Goal: Navigation & Orientation: Find specific page/section

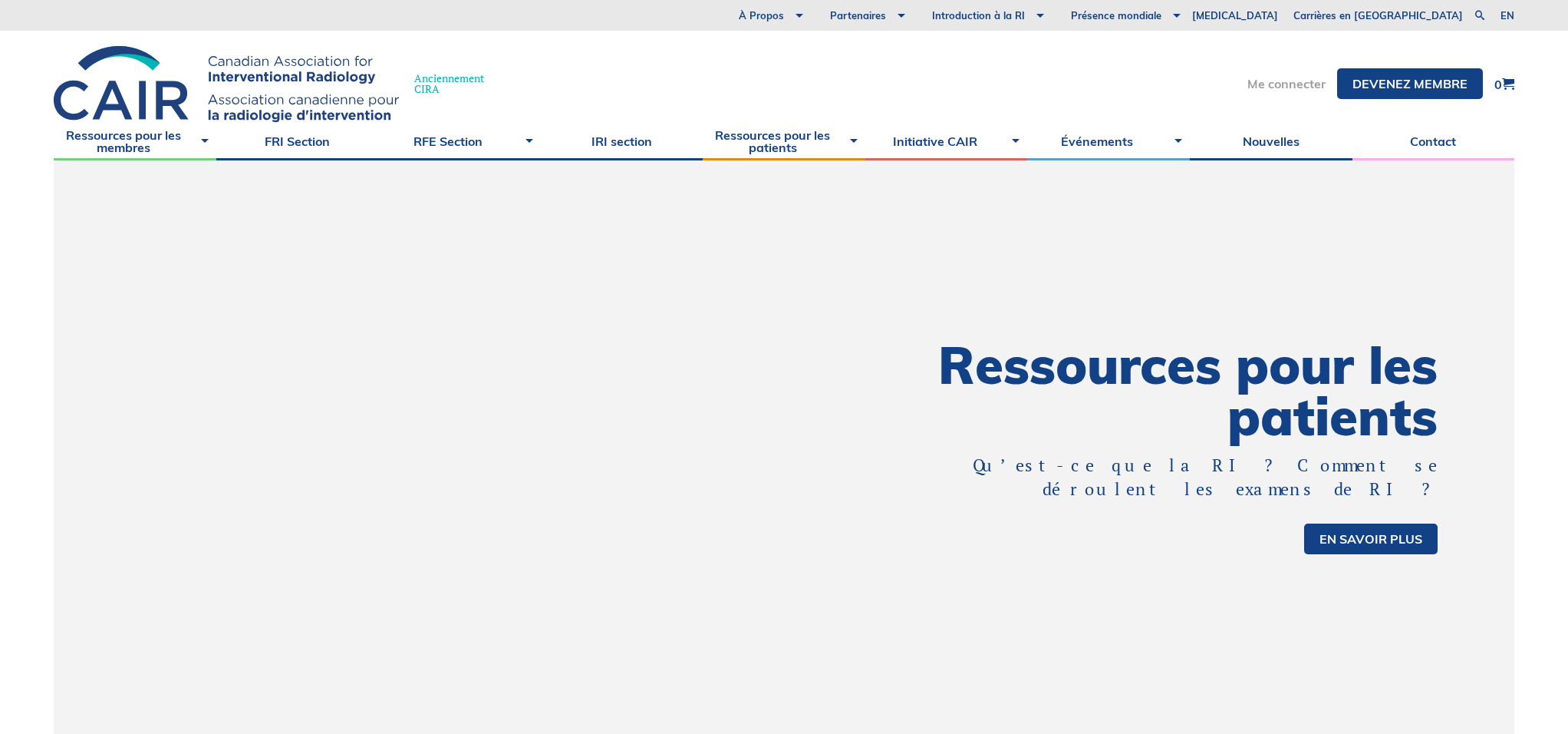
click at [1249, 84] on link "Me connecter" at bounding box center [1287, 84] width 78 height 12
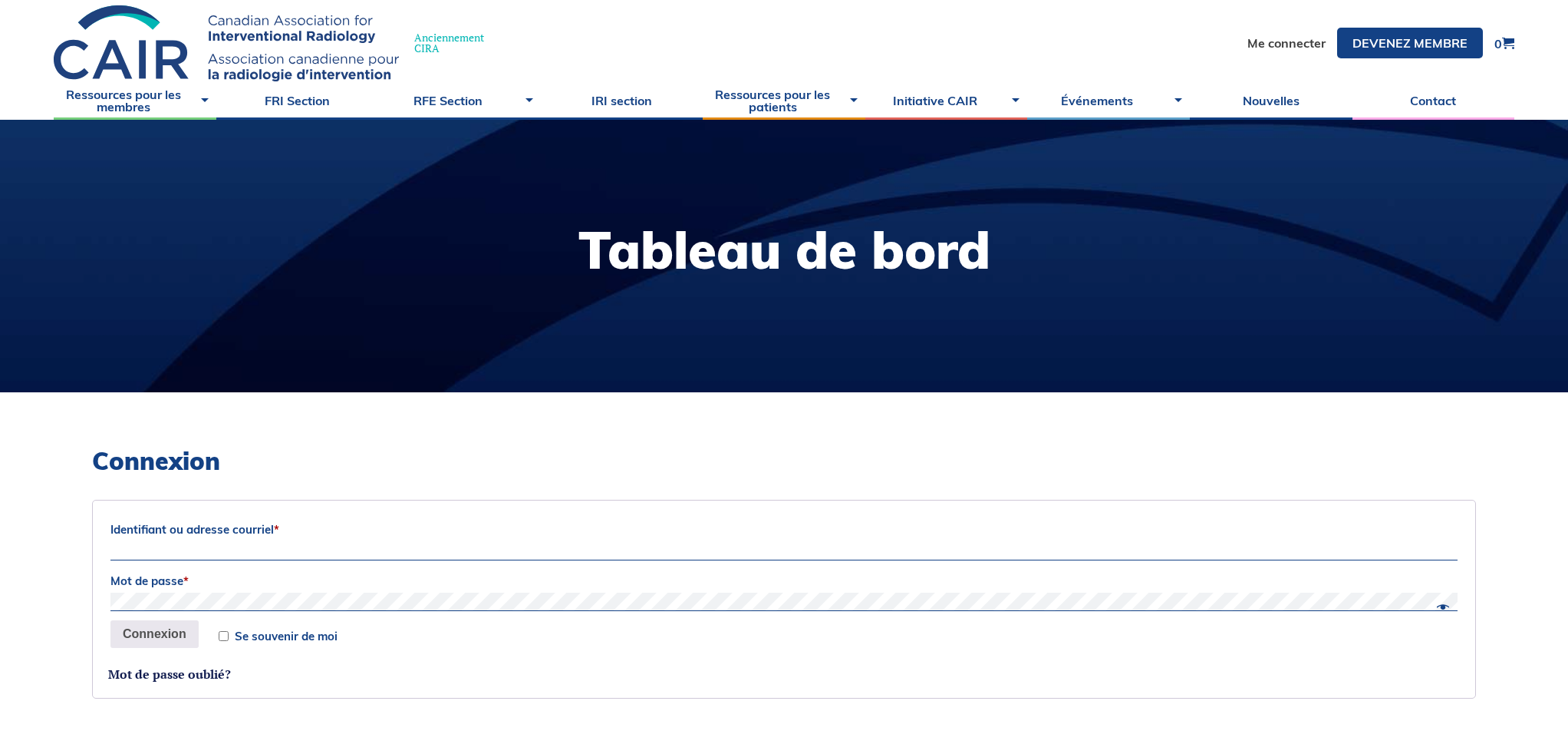
scroll to position [48, 0]
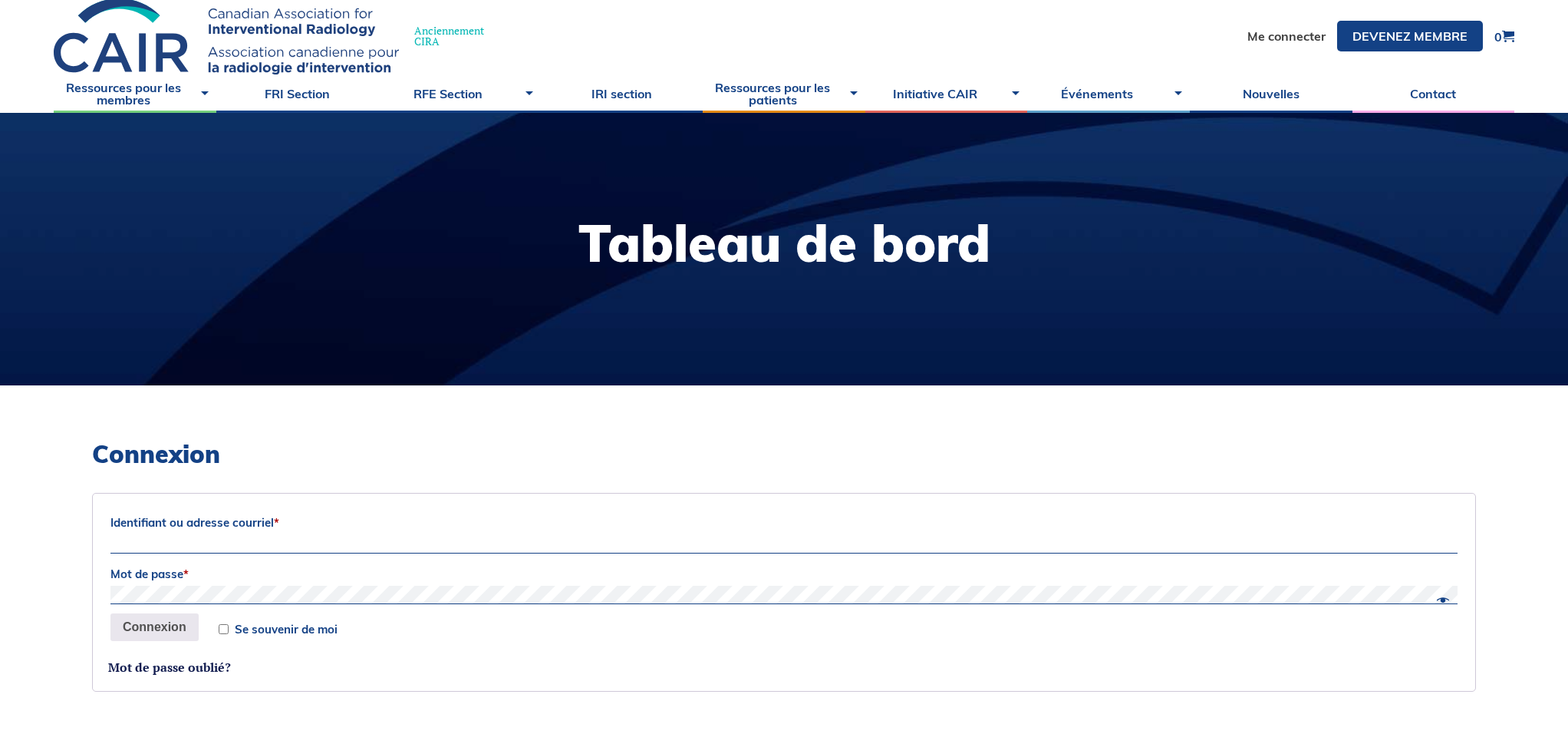
type input "adrien.gagneur.1@ulaval.ca"
click at [213, 627] on p "Se souvenir de moi Connexion" at bounding box center [784, 627] width 1352 height 32
click at [219, 629] on input "Se souvenir de moi" at bounding box center [223, 629] width 10 height 10
checkbox input "true"
click at [168, 633] on button "Connexion" at bounding box center [155, 627] width 88 height 27
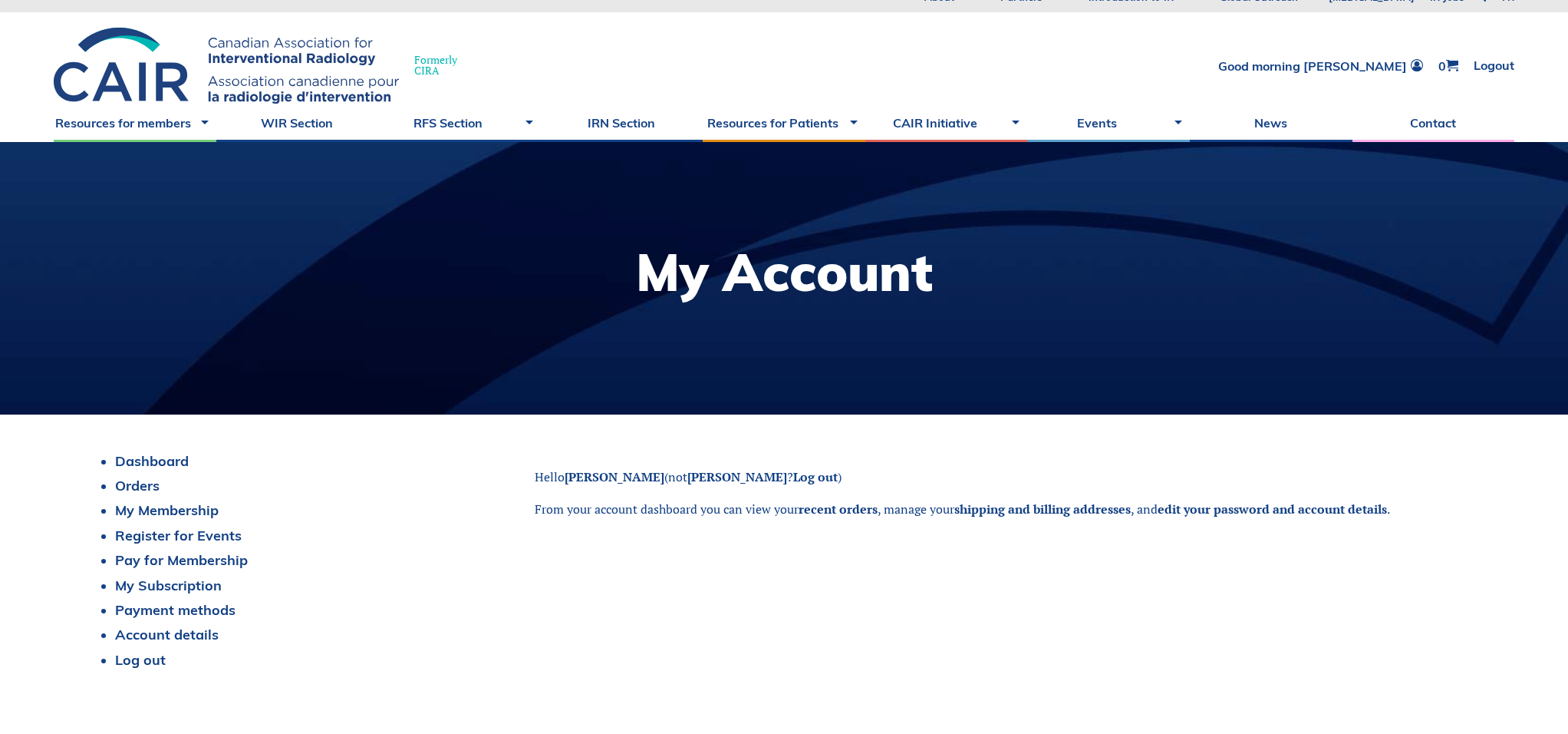
scroll to position [4, 0]
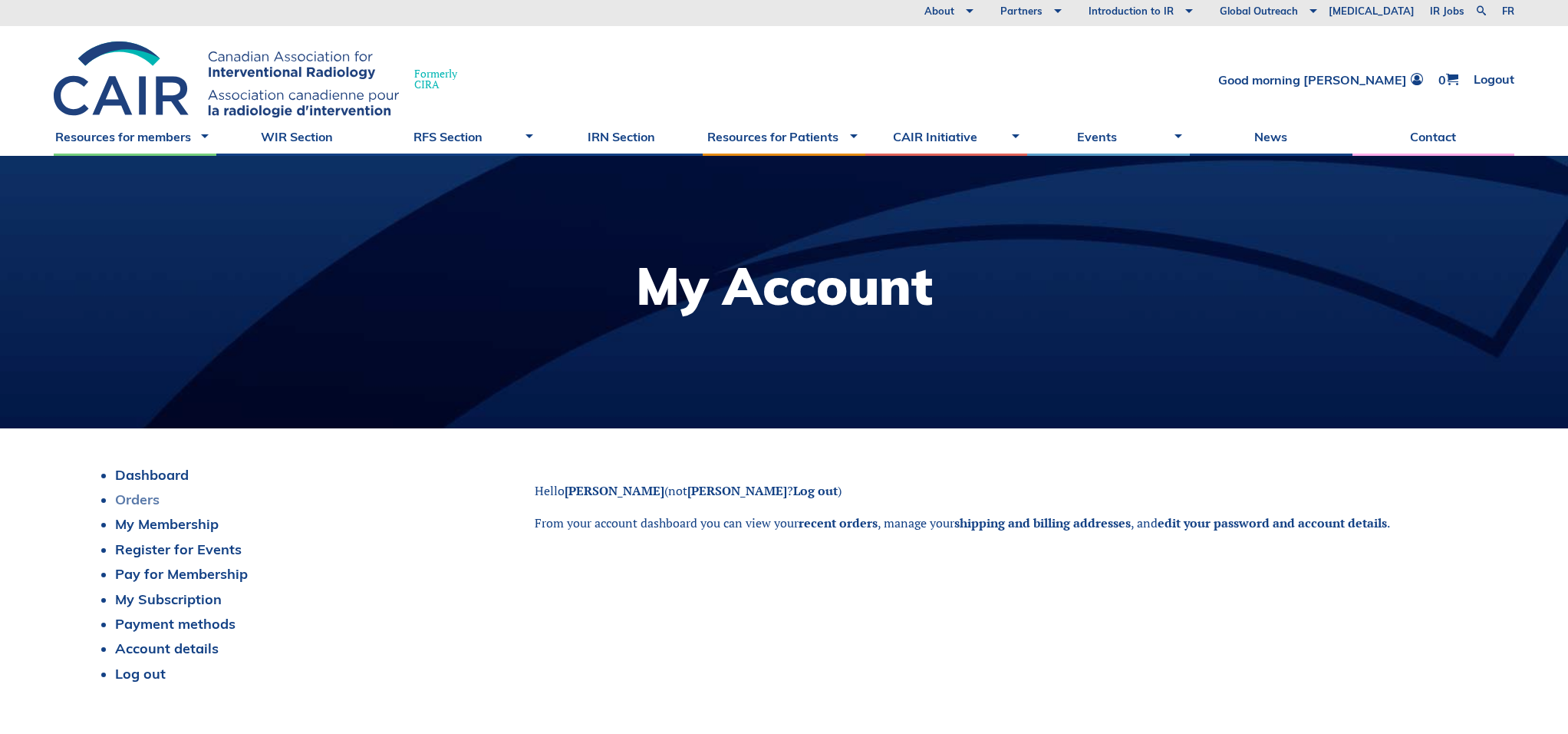
click at [128, 500] on link "Orders" at bounding box center [137, 499] width 44 height 18
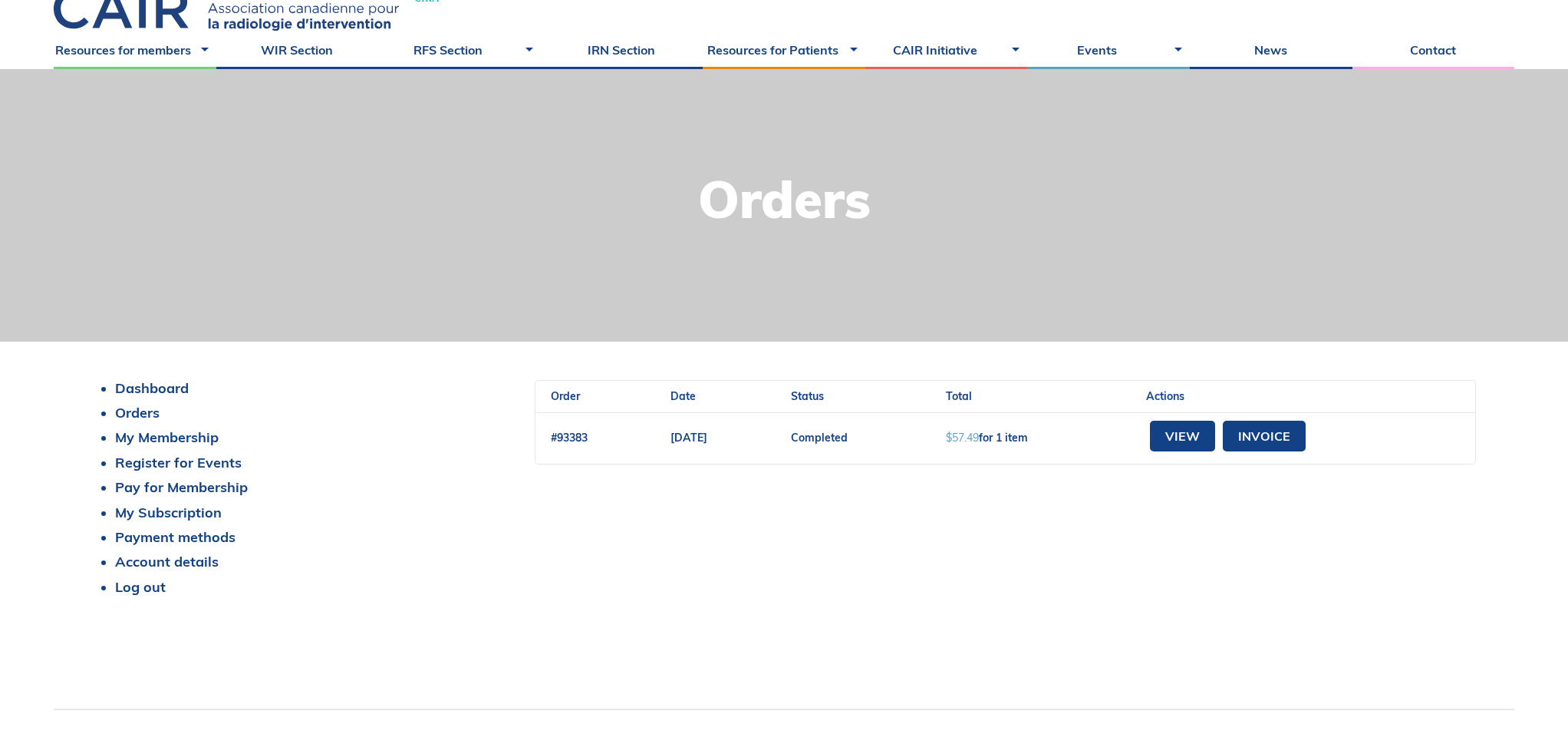
scroll to position [108, 0]
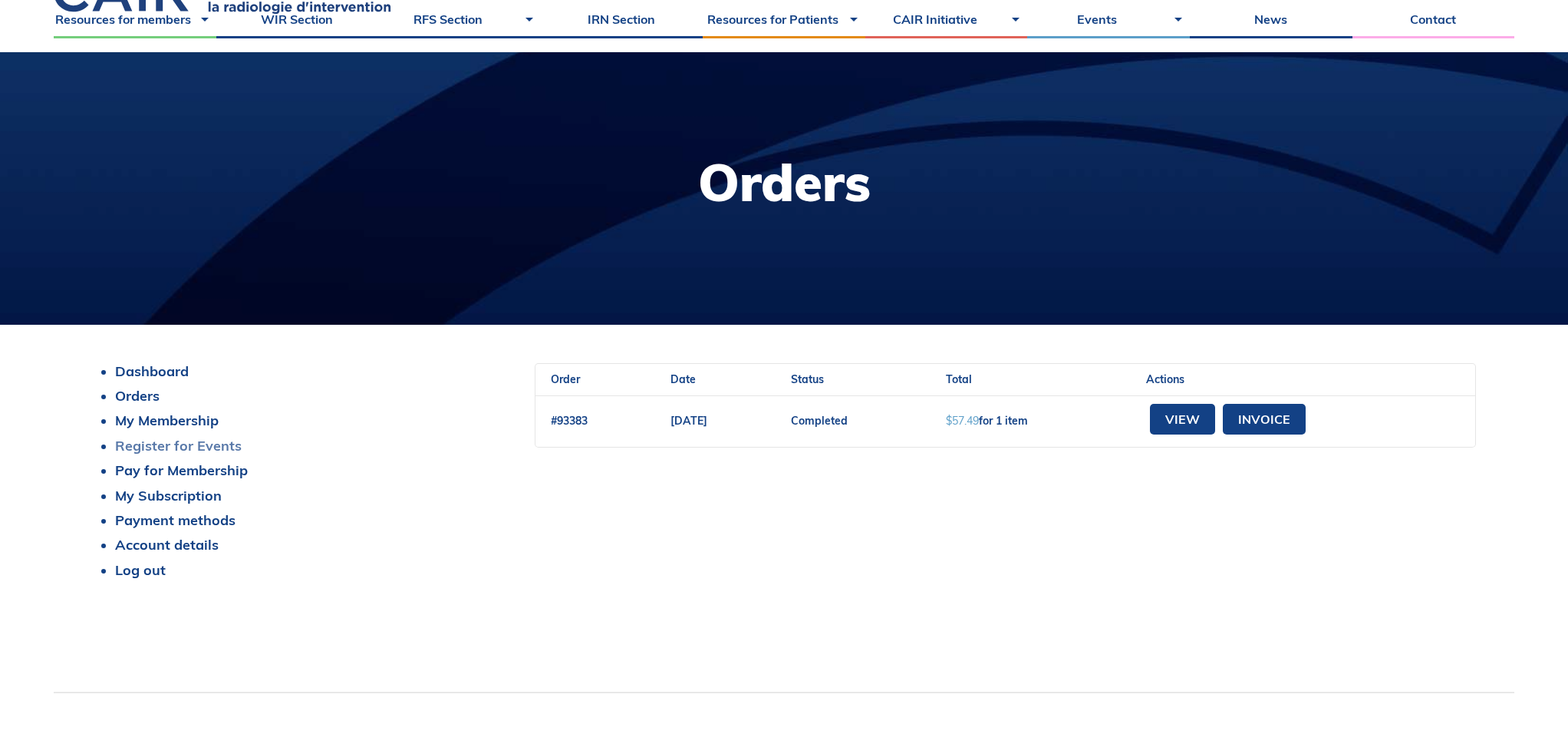
click at [187, 444] on link "Register for Events" at bounding box center [178, 445] width 127 height 18
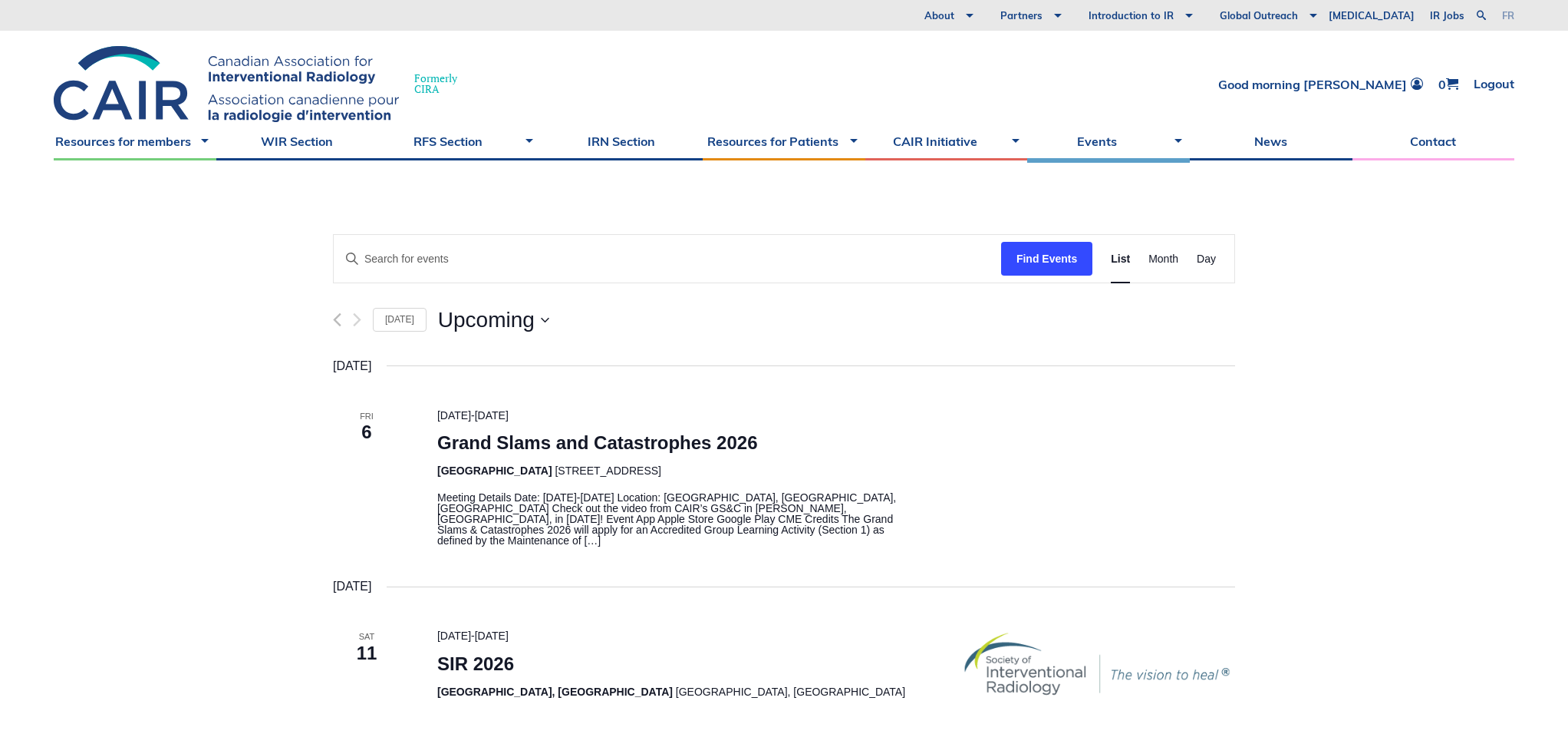
click at [1505, 18] on link "fr" at bounding box center [1509, 15] width 12 height 10
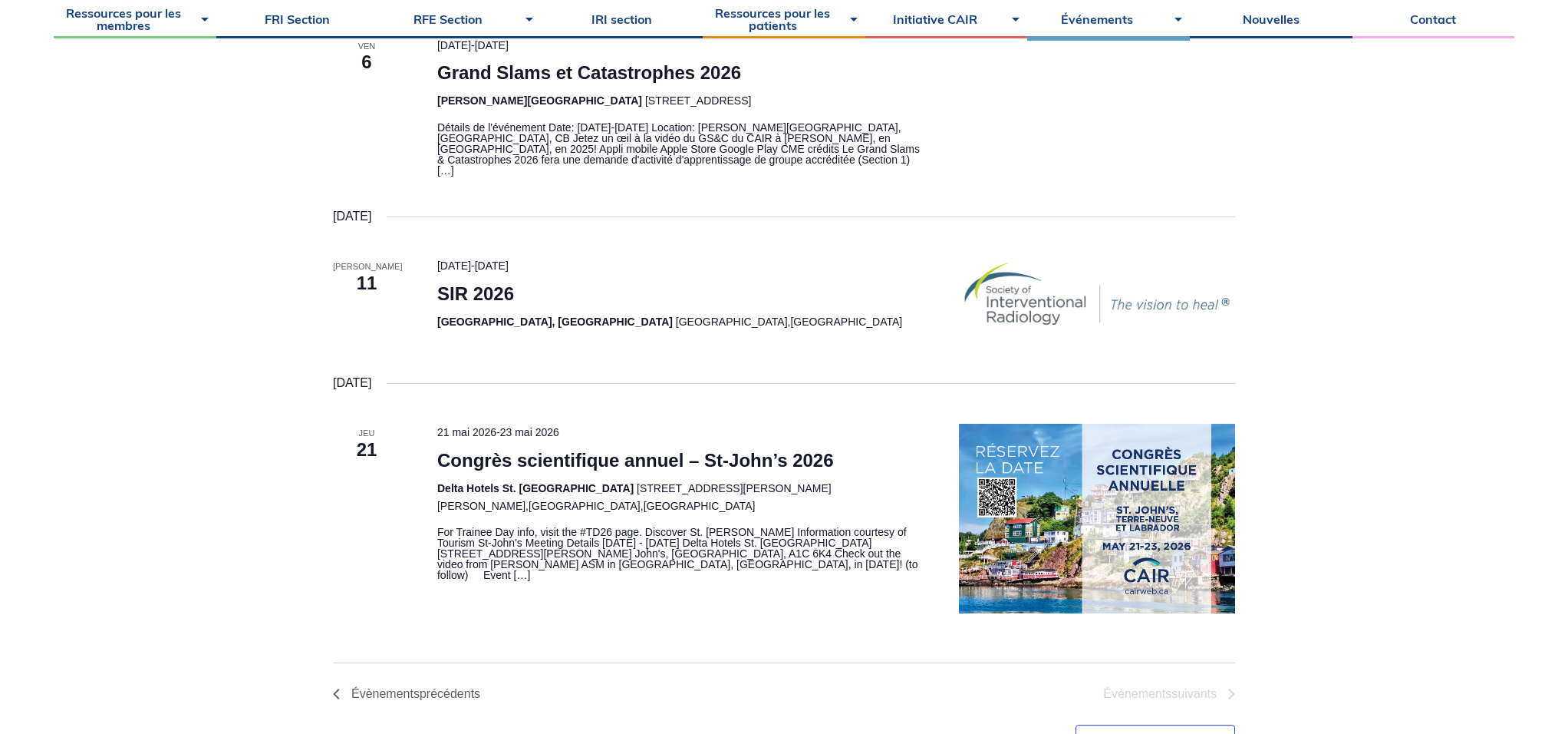
scroll to position [367, 0]
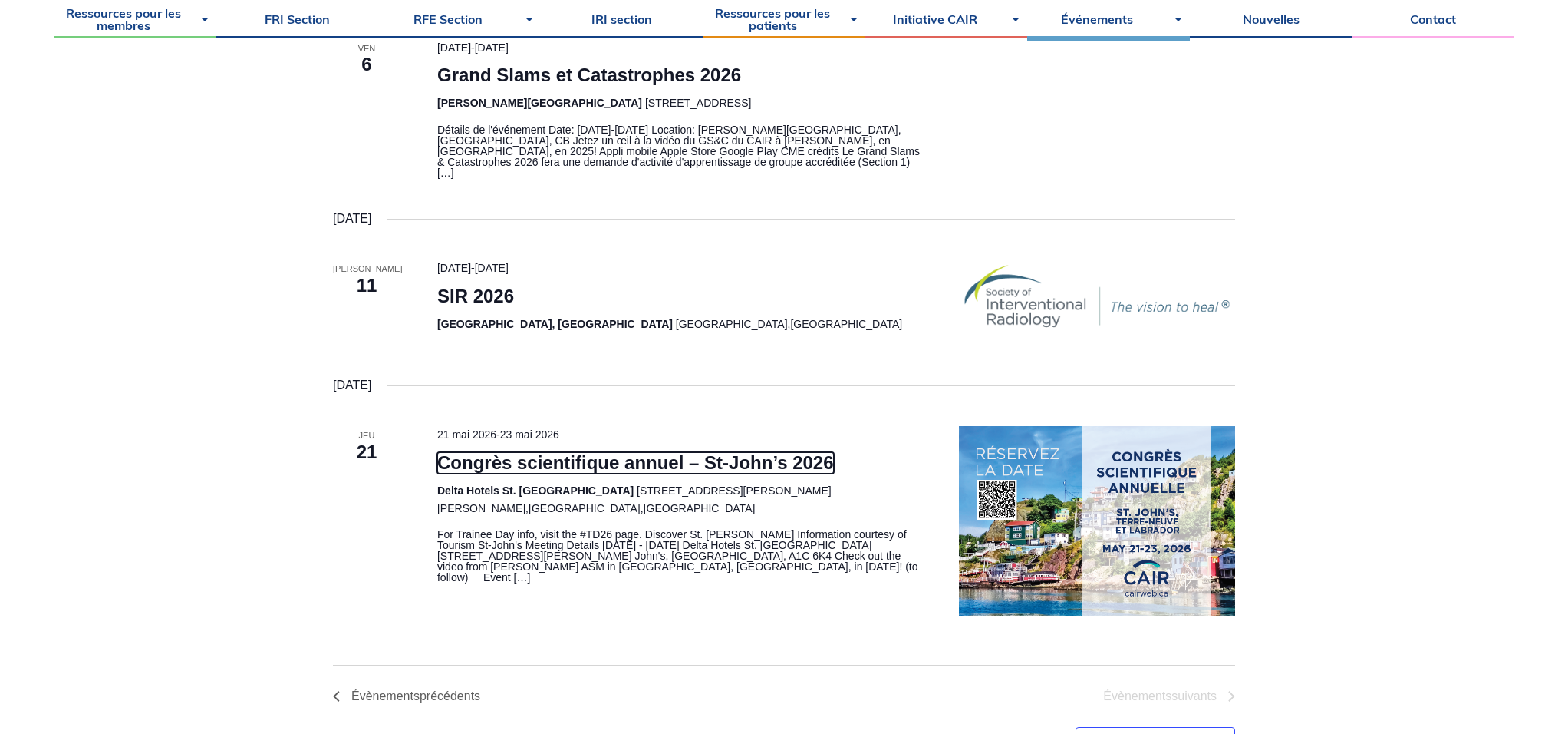
click at [582, 453] on link "Congrès scientifique annuel – St-John’s 2026" at bounding box center [635, 463] width 396 height 21
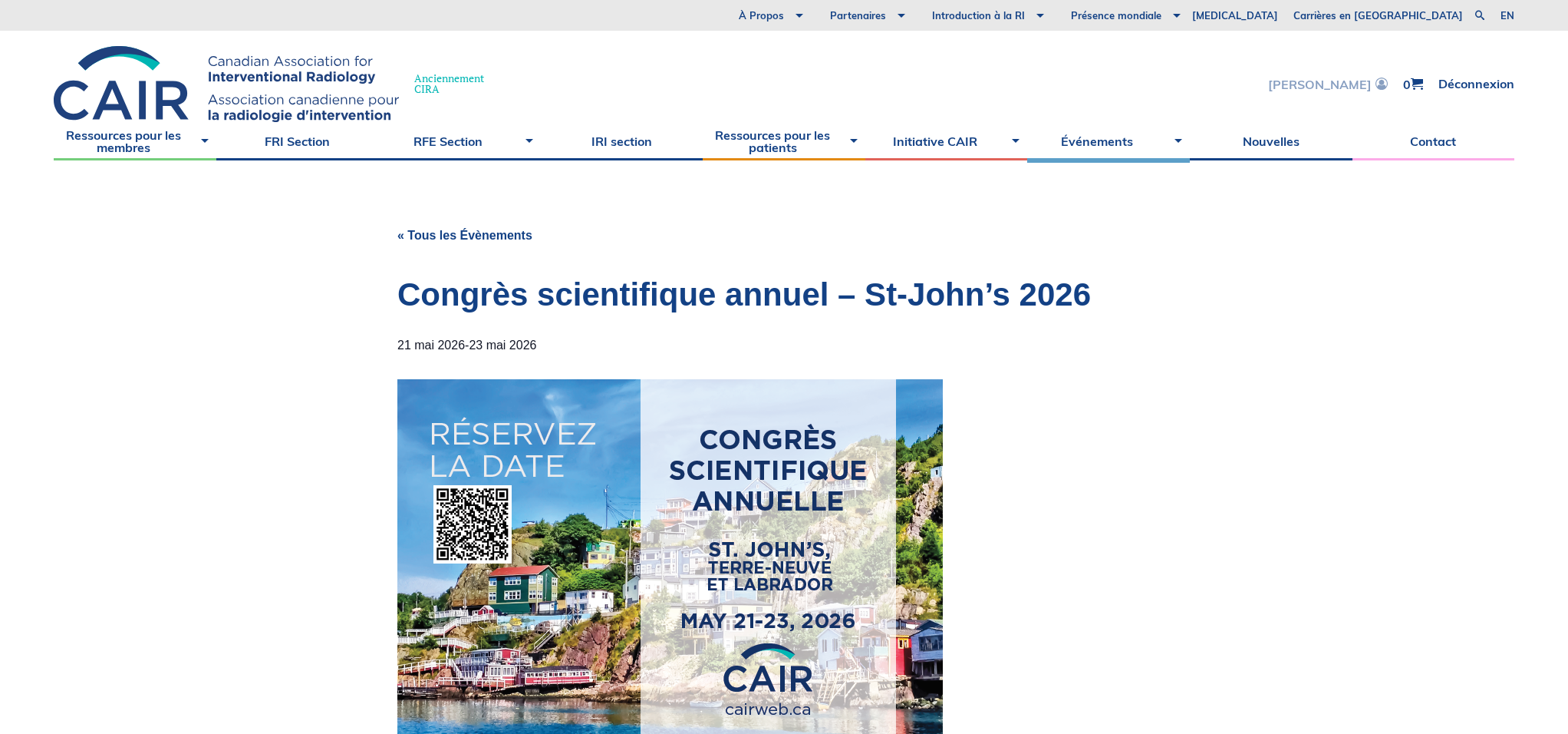
click at [1363, 85] on link "Bonjour [PERSON_NAME]" at bounding box center [1327, 84] width 119 height 13
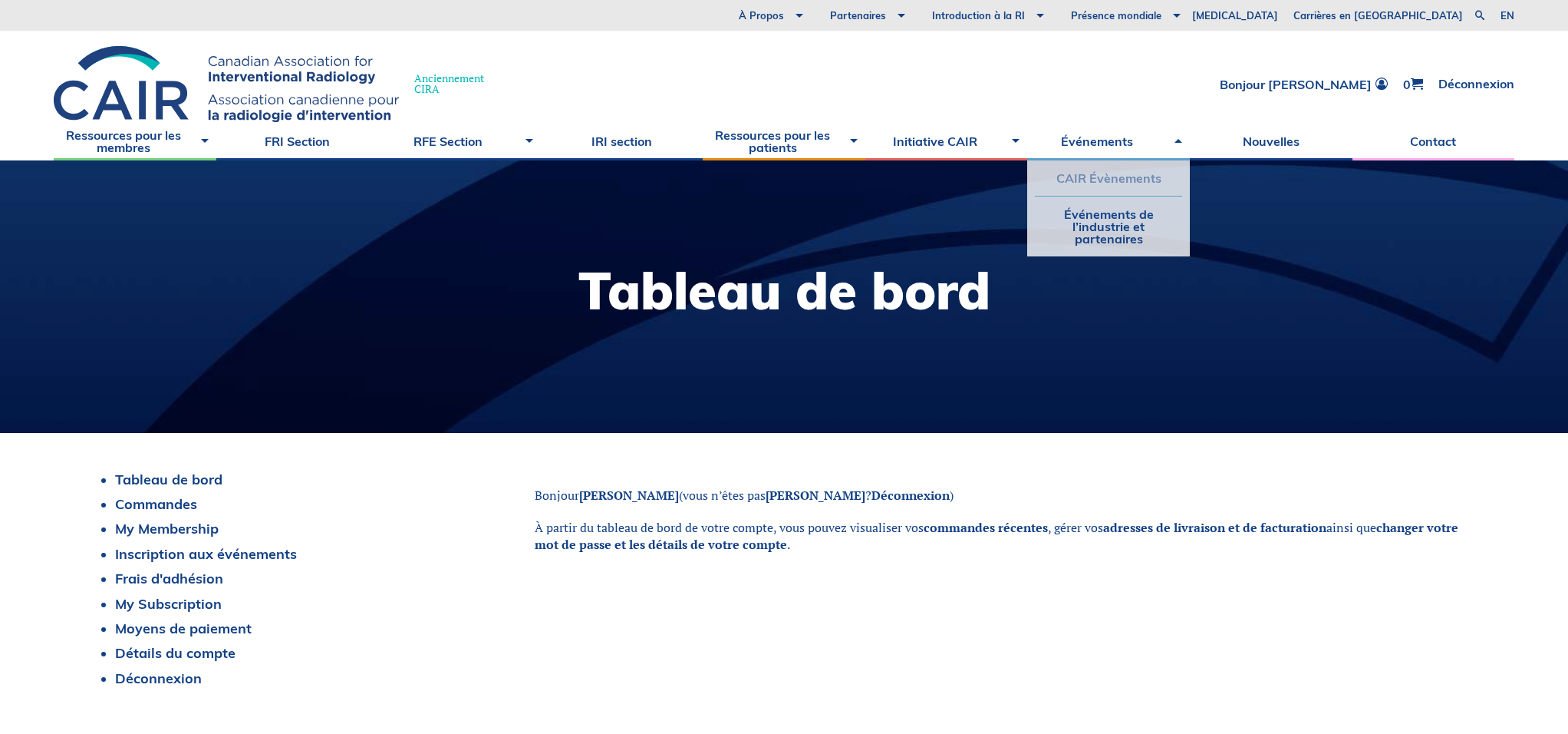
click at [1124, 173] on link "CAIR Évènements" at bounding box center [1109, 178] width 147 height 35
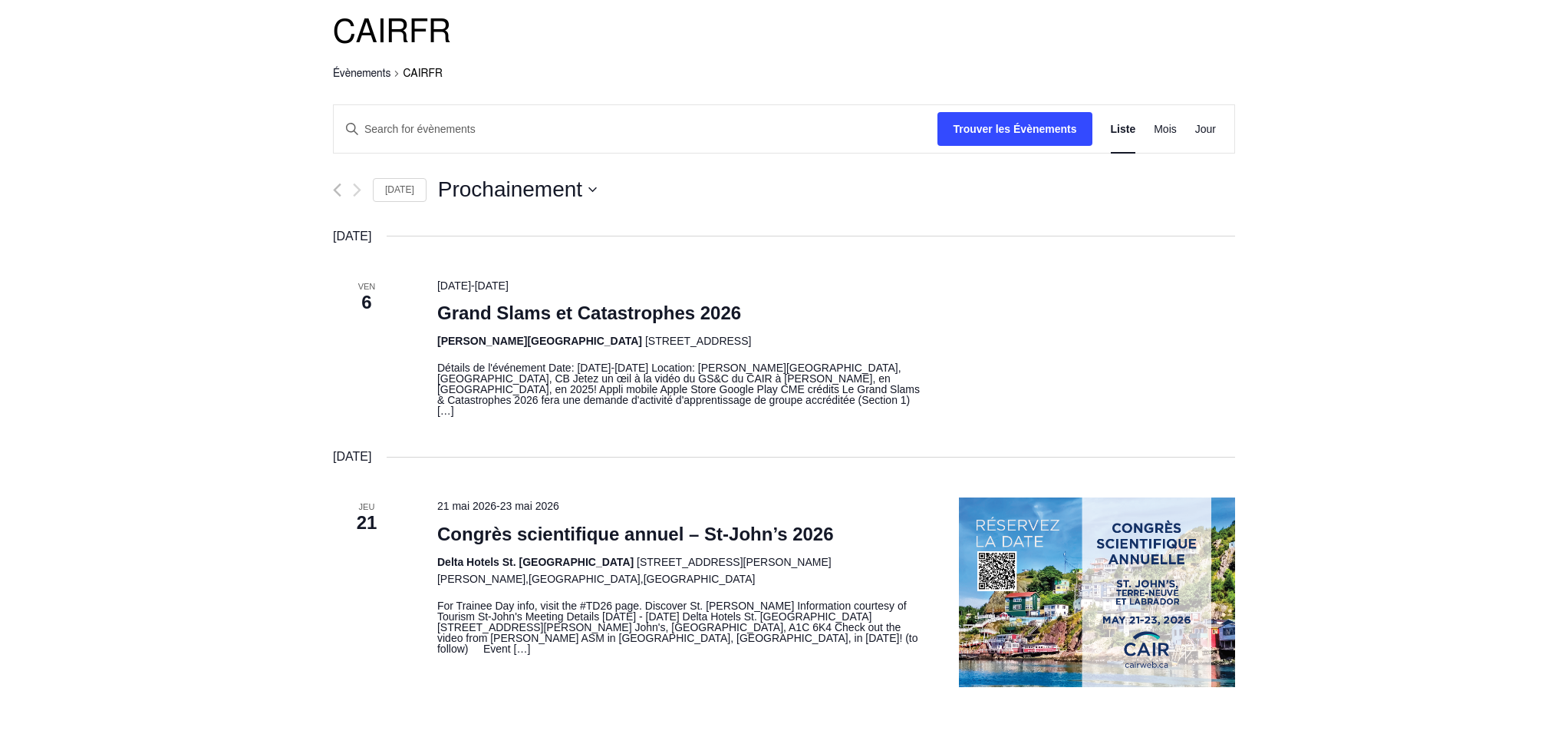
scroll to position [52, 0]
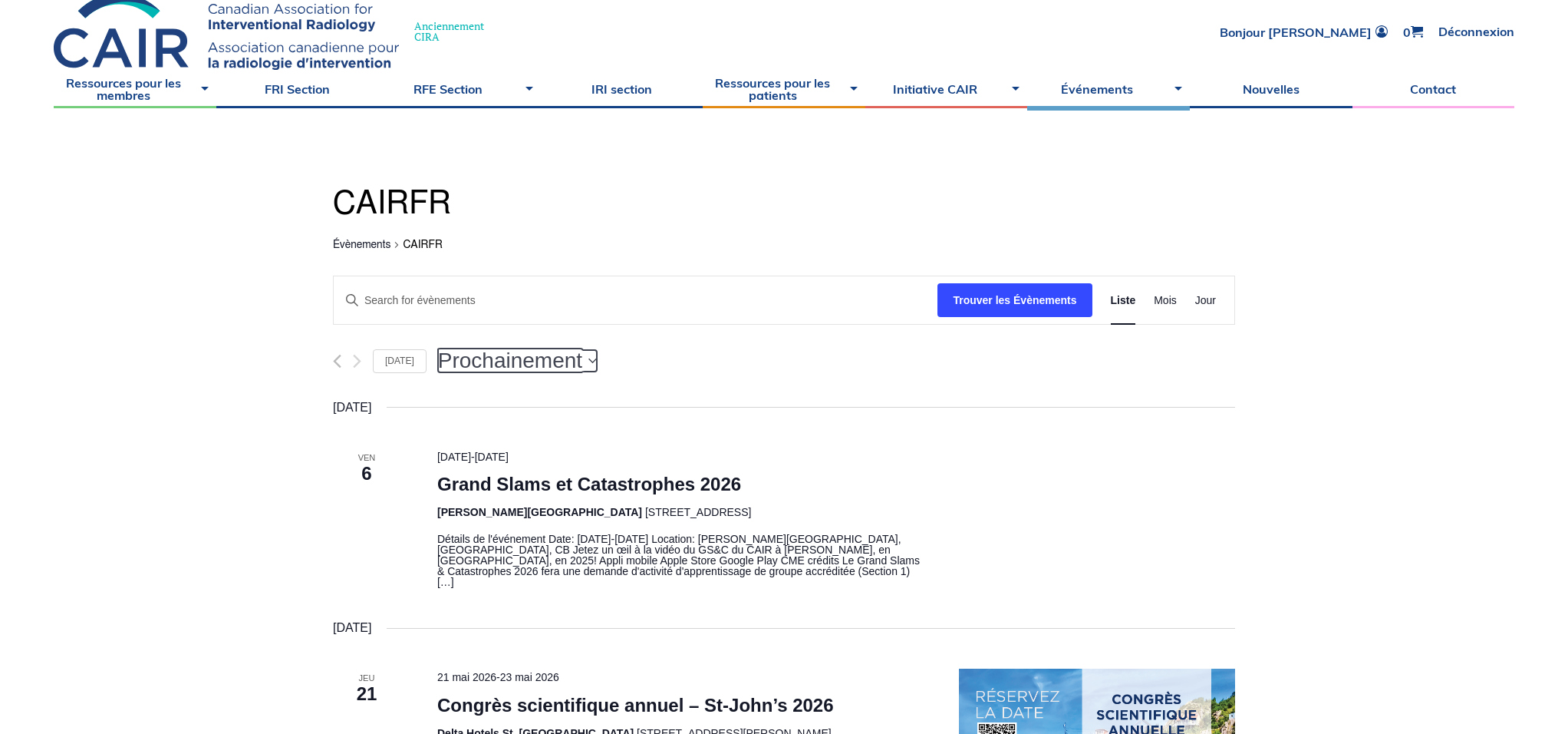
click at [582, 366] on span "Prochainement" at bounding box center [510, 360] width 144 height 21
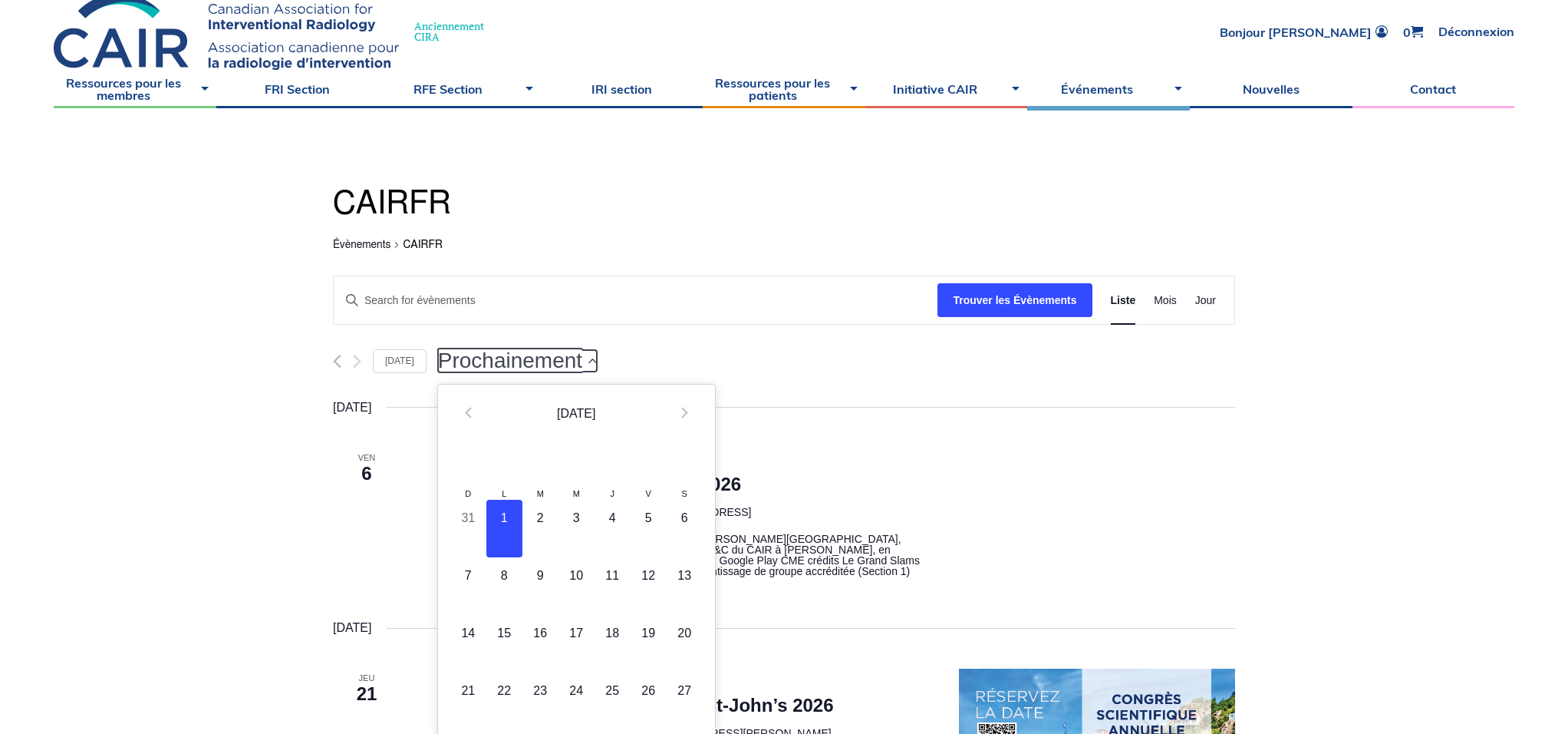
click at [582, 365] on span "Prochainement" at bounding box center [510, 360] width 144 height 21
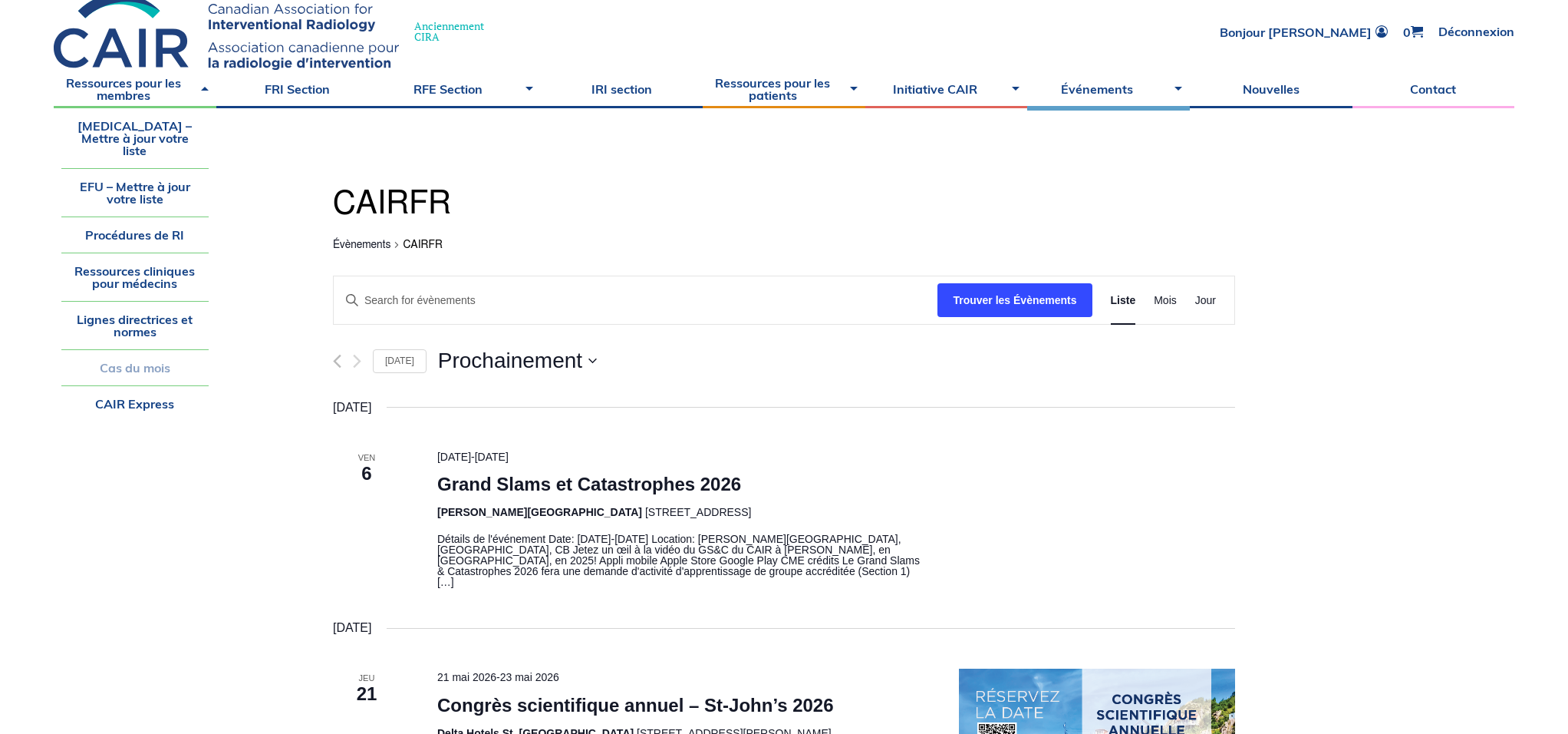
click at [158, 356] on link "Cas du mois" at bounding box center [135, 367] width 147 height 35
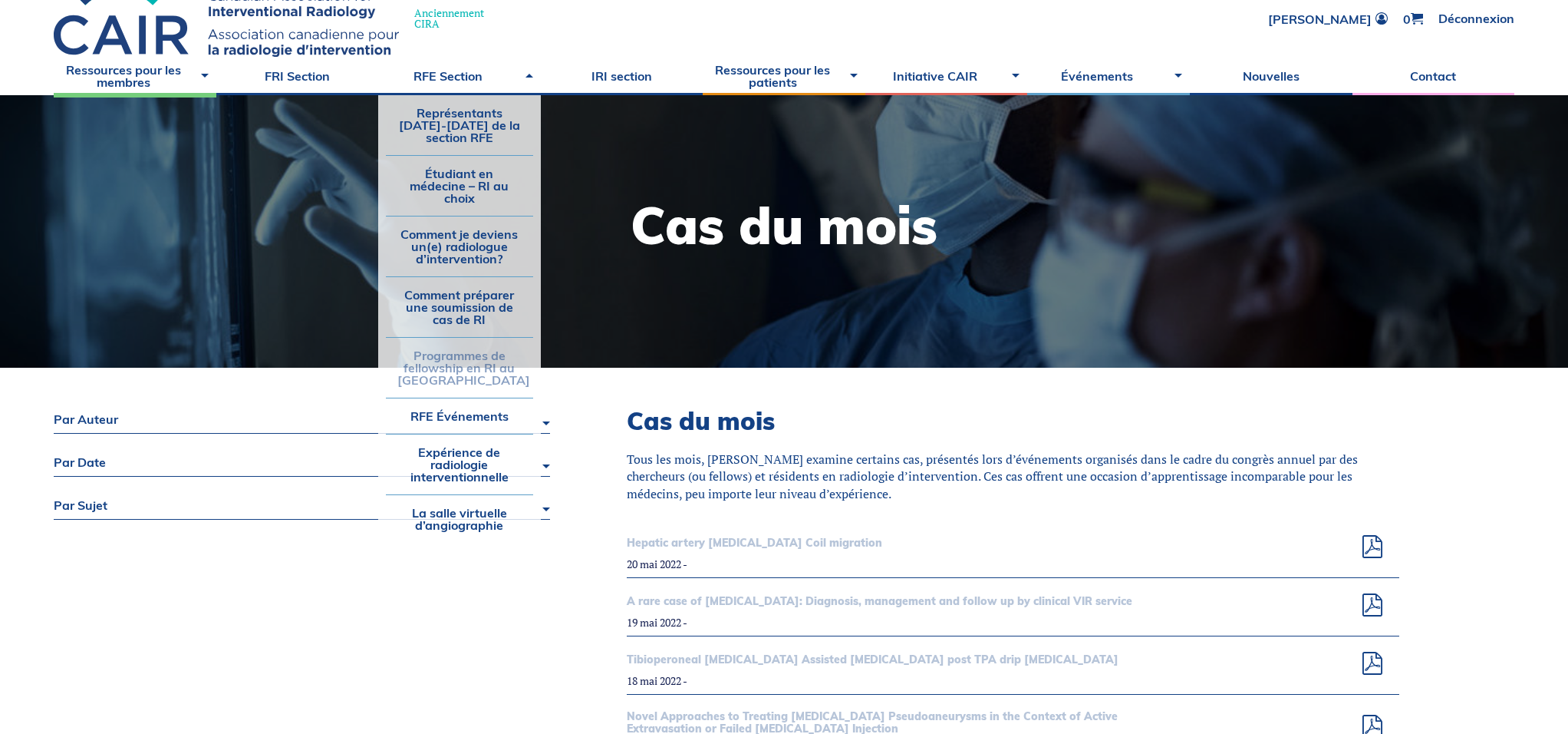
scroll to position [65, 0]
